Goal: Information Seeking & Learning: Learn about a topic

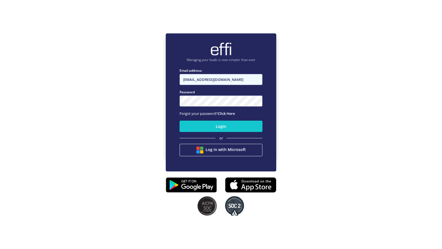
click at [219, 81] on input "[EMAIL_ADDRESS][DOMAIN_NAME]" at bounding box center [221, 79] width 83 height 11
type input "[EMAIL_ADDRESS][DOMAIN_NAME]"
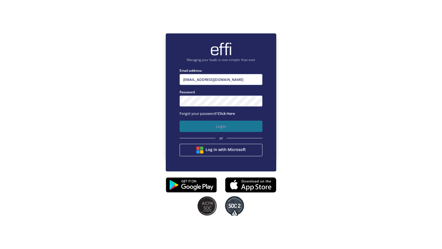
click at [202, 125] on button "Login" at bounding box center [221, 126] width 83 height 11
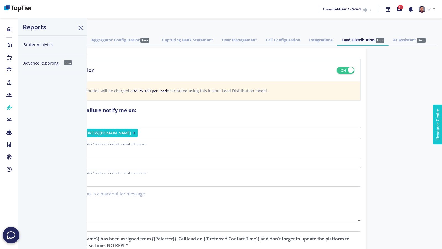
click at [9, 106] on icon at bounding box center [9, 108] width 6 height 6
click at [49, 60] on button "Advance Reporting Beta" at bounding box center [52, 63] width 69 height 19
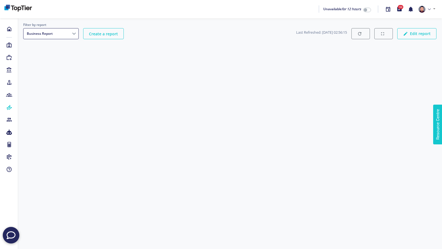
click at [72, 35] on select "Business Report Settlement Report - Beta Post Settlement Submission Report Pipe…" at bounding box center [51, 33] width 56 height 11
select select "7b13dc47-7993-458f-844f-759754317518"
click at [23, 28] on select "Business Report Settlement Report - Beta Post Settlement Submission Report Pipe…" at bounding box center [51, 33] width 56 height 11
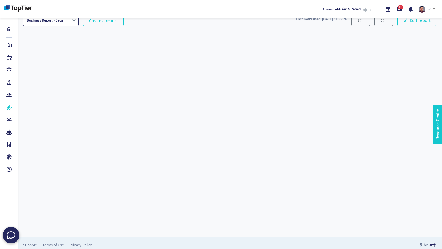
scroll to position [1, 0]
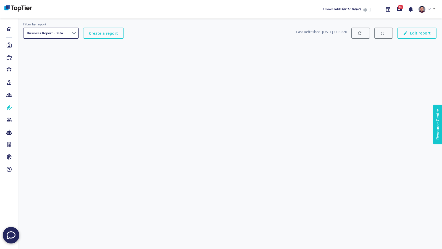
click at [75, 35] on select "Business Report Settlement Report - Beta Post Settlement Submission Report Pipe…" at bounding box center [51, 33] width 56 height 11
click at [67, 34] on select "Business Report Settlement Report - Beta Post Settlement Submission Report Pipe…" at bounding box center [51, 33] width 56 height 11
click at [68, 32] on select "Business Report Settlement Report - Beta Post Settlement Submission Report Pipe…" at bounding box center [51, 33] width 56 height 11
select select "9a798d99-9f99-4fd5-b6d6-3eb1df4df9fd"
click at [23, 28] on select "Business Report Settlement Report - Beta Post Settlement Submission Report Pipe…" at bounding box center [51, 33] width 56 height 11
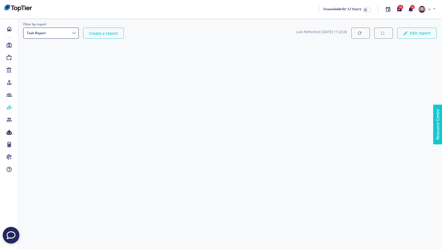
click at [74, 33] on select "Business Report Settlement Report - Beta Post Settlement Submission Report Pipe…" at bounding box center [51, 33] width 56 height 11
click at [44, 43] on button "Broker Analytics" at bounding box center [52, 44] width 69 height 19
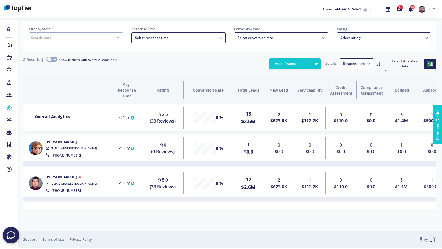
scroll to position [27, 429]
click at [54, 141] on link "Jennifer Jelly" at bounding box center [60, 141] width 31 height 5
click at [304, 69] on button "Asset finance" at bounding box center [295, 63] width 52 height 11
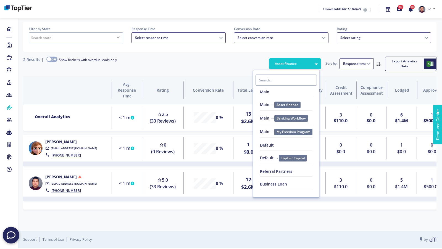
click at [284, 91] on link "Main" at bounding box center [286, 94] width 66 height 13
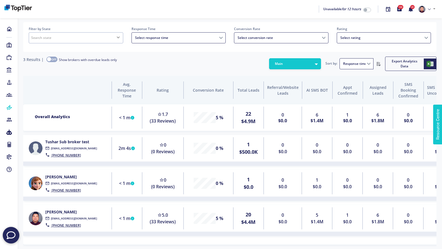
scroll to position [23, 0]
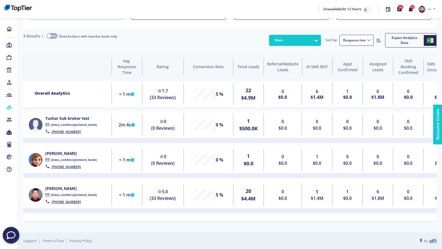
click at [57, 188] on link "[PERSON_NAME]" at bounding box center [60, 188] width 31 height 5
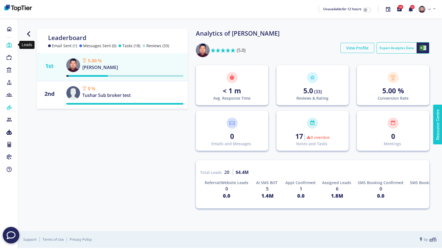
click at [10, 44] on icon at bounding box center [9, 46] width 6 height 6
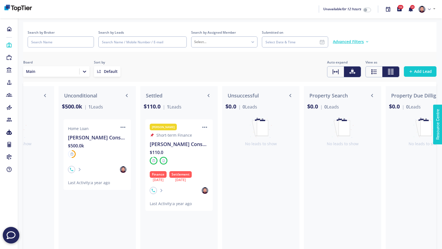
scroll to position [0, 857]
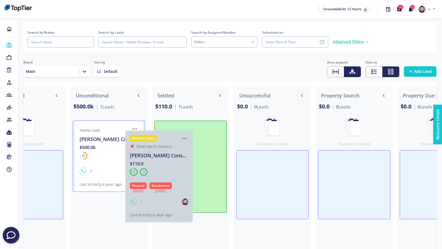
drag, startPoint x: 183, startPoint y: 143, endPoint x: 178, endPoint y: 144, distance: 5.4
click at [178, 144] on div "Christina Short-term Finance ... Nathaniel Consumer $110.0 Finance 30 Jun'24 Se…" at bounding box center [190, 167] width 72 height 92
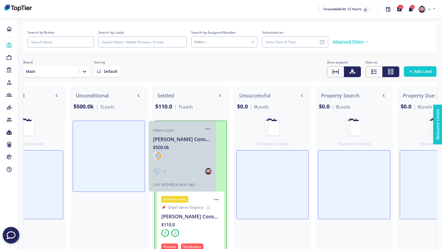
drag, startPoint x: 100, startPoint y: 137, endPoint x: 181, endPoint y: 138, distance: 80.4
click at [181, 138] on div "Referral/Website Leads $0.0 0 Leads No leads to show AI SMS BOT $1.4m 6 Leads H…" at bounding box center [229, 176] width 413 height 188
